Goal: Task Accomplishment & Management: Manage account settings

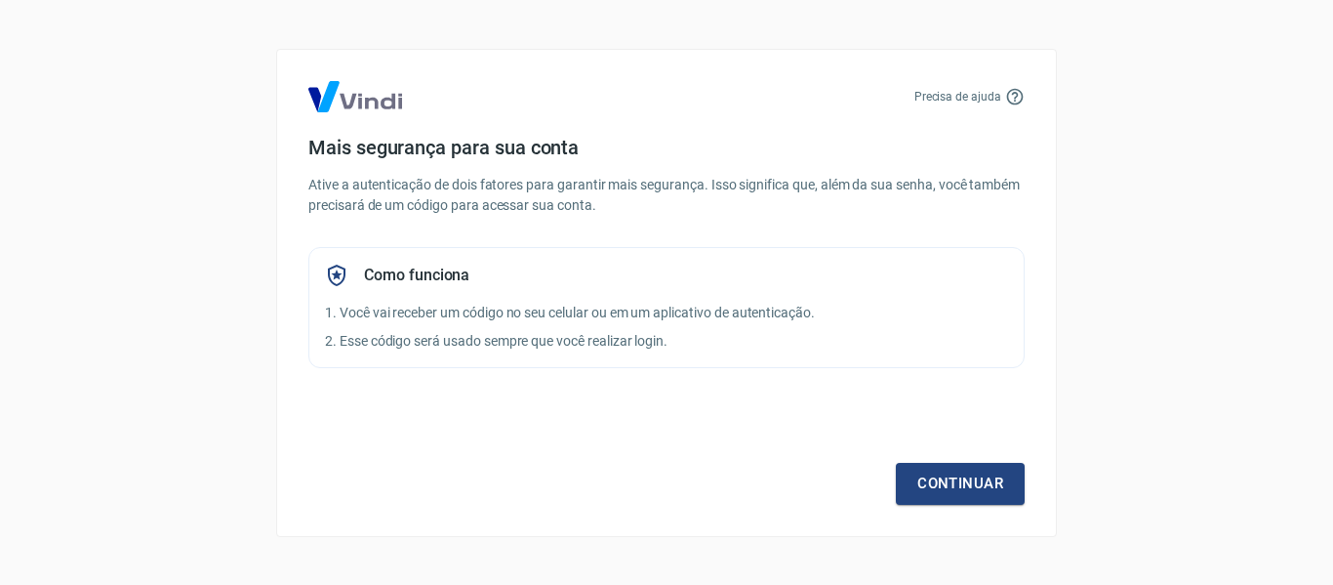
click at [346, 100] on img at bounding box center [355, 96] width 94 height 31
click at [933, 488] on link "Continuar" at bounding box center [960, 483] width 129 height 41
